Goal: Check status: Check status

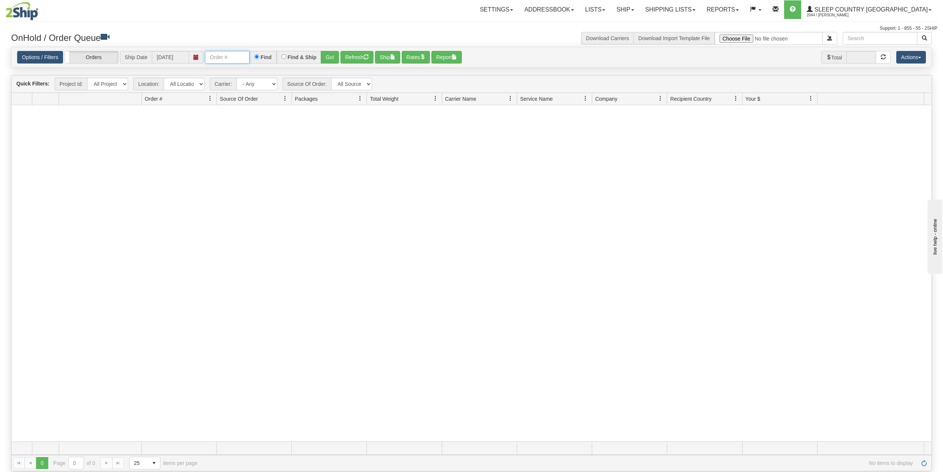
drag, startPoint x: 0, startPoint y: 0, endPoint x: 212, endPoint y: 51, distance: 218.5
click at [212, 51] on input "text" at bounding box center [227, 57] width 45 height 13
paste input "9000H956520"
type input "9000H956520"
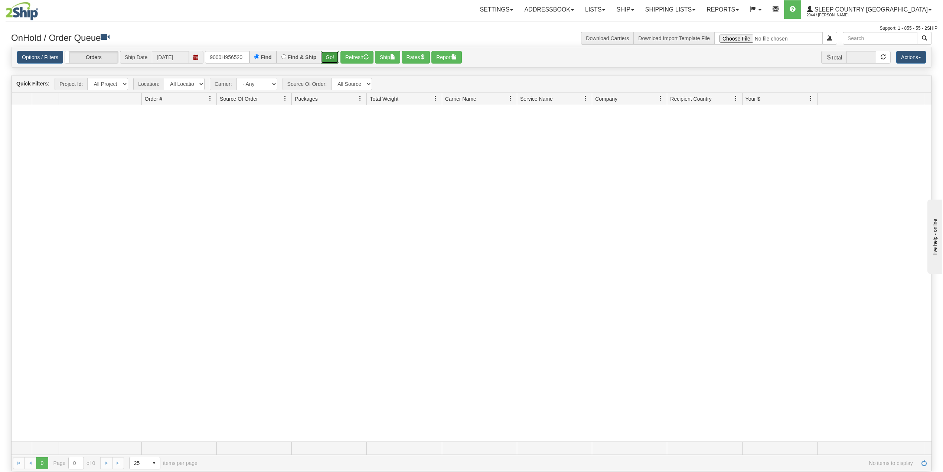
click at [328, 55] on button "Go!" at bounding box center [330, 57] width 18 height 13
click at [701, 4] on link "Shipping lists" at bounding box center [670, 9] width 61 height 19
click at [693, 33] on span "Search Shipment History" at bounding box center [665, 36] width 58 height 6
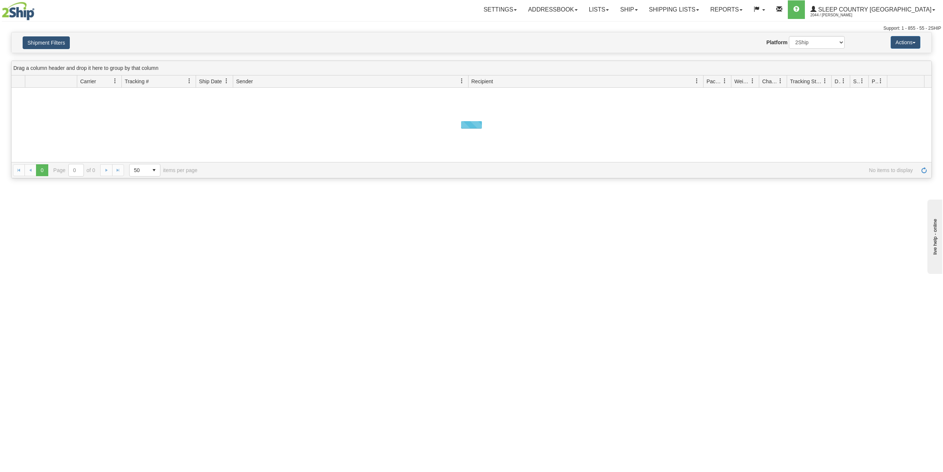
click at [52, 44] on button "Shipment Filters" at bounding box center [46, 42] width 47 height 13
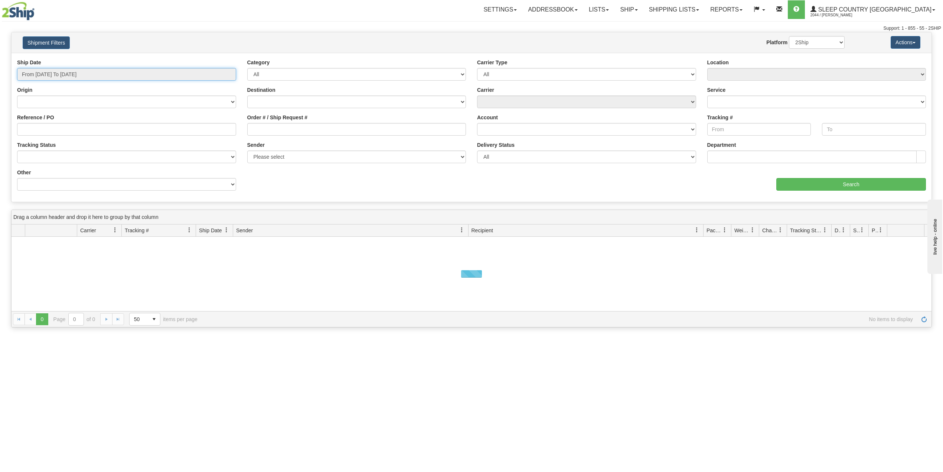
click at [54, 72] on input "From [DATE] To [DATE]" at bounding box center [126, 74] width 219 height 13
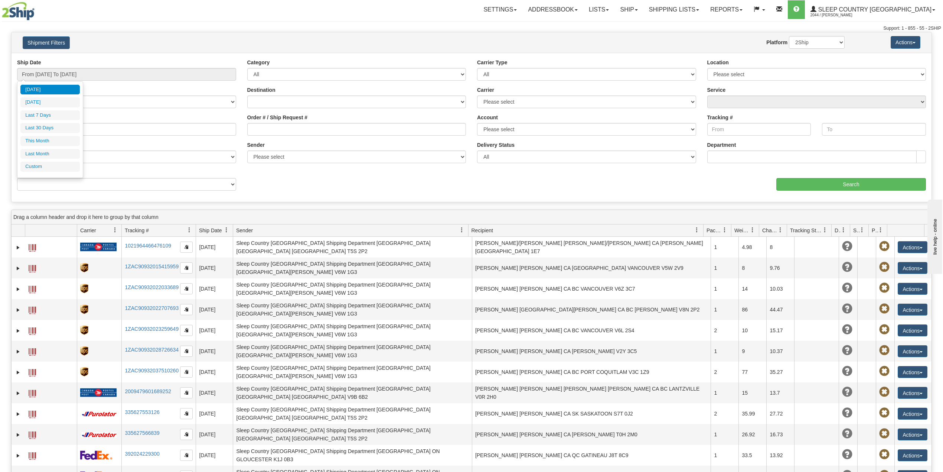
click at [52, 129] on li "Last 30 Days" at bounding box center [49, 128] width 59 height 10
type input "From [DATE] To [DATE]"
click at [57, 128] on input "Reference / PO" at bounding box center [126, 129] width 219 height 13
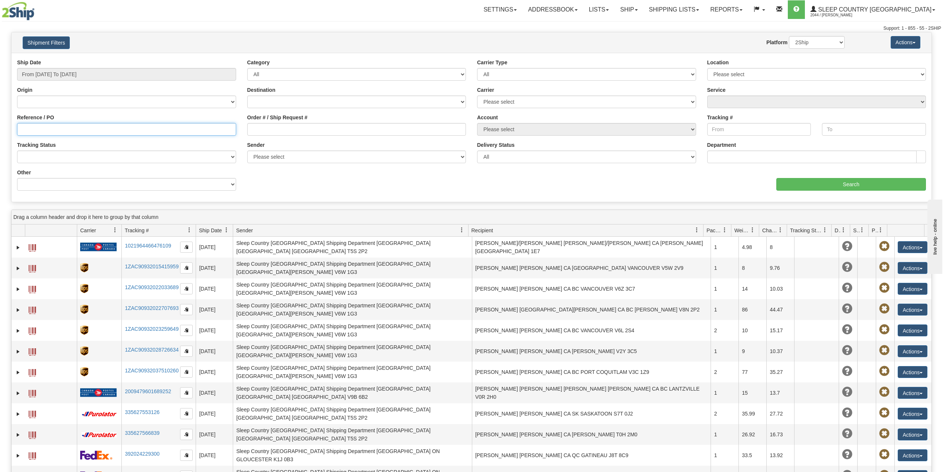
paste input "9000H956520"
type input "9000H956520"
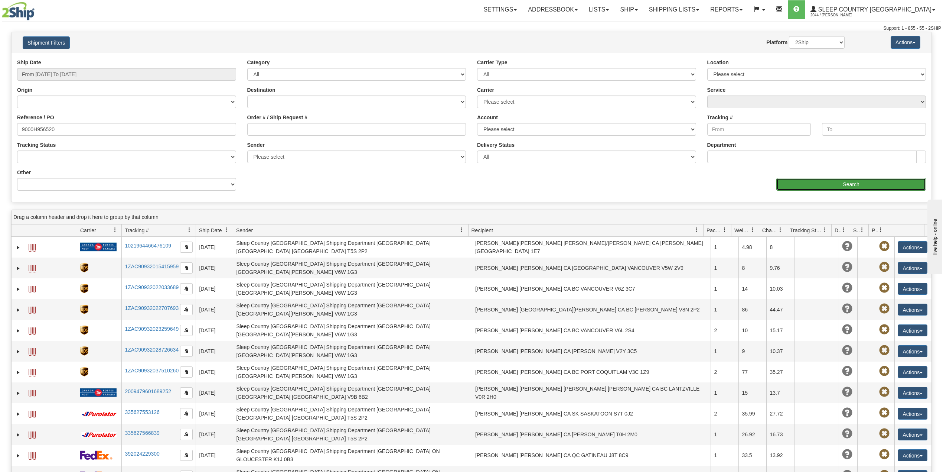
click at [818, 185] on input "Search" at bounding box center [852, 184] width 150 height 13
